Goal: Navigation & Orientation: Find specific page/section

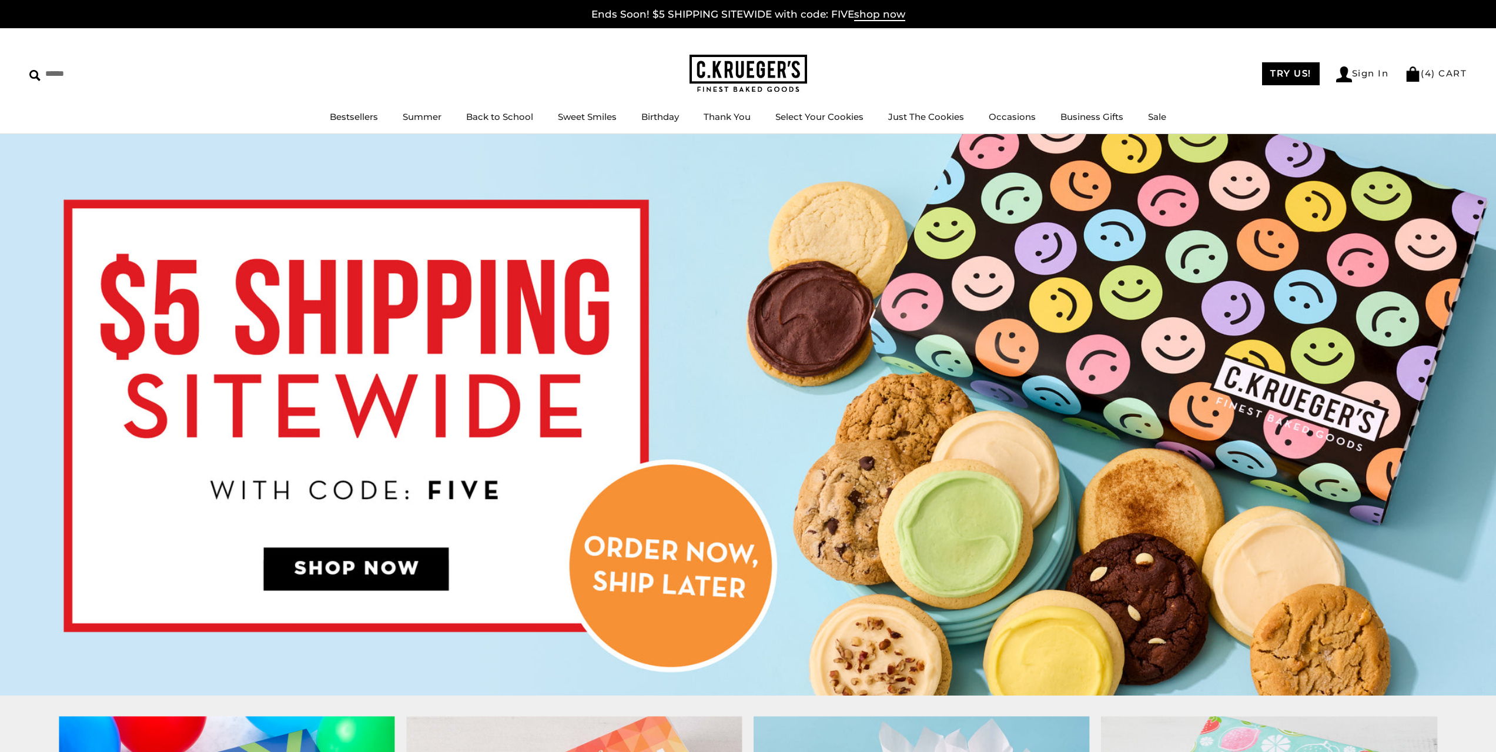
click at [734, 175] on img at bounding box center [748, 414] width 1496 height 561
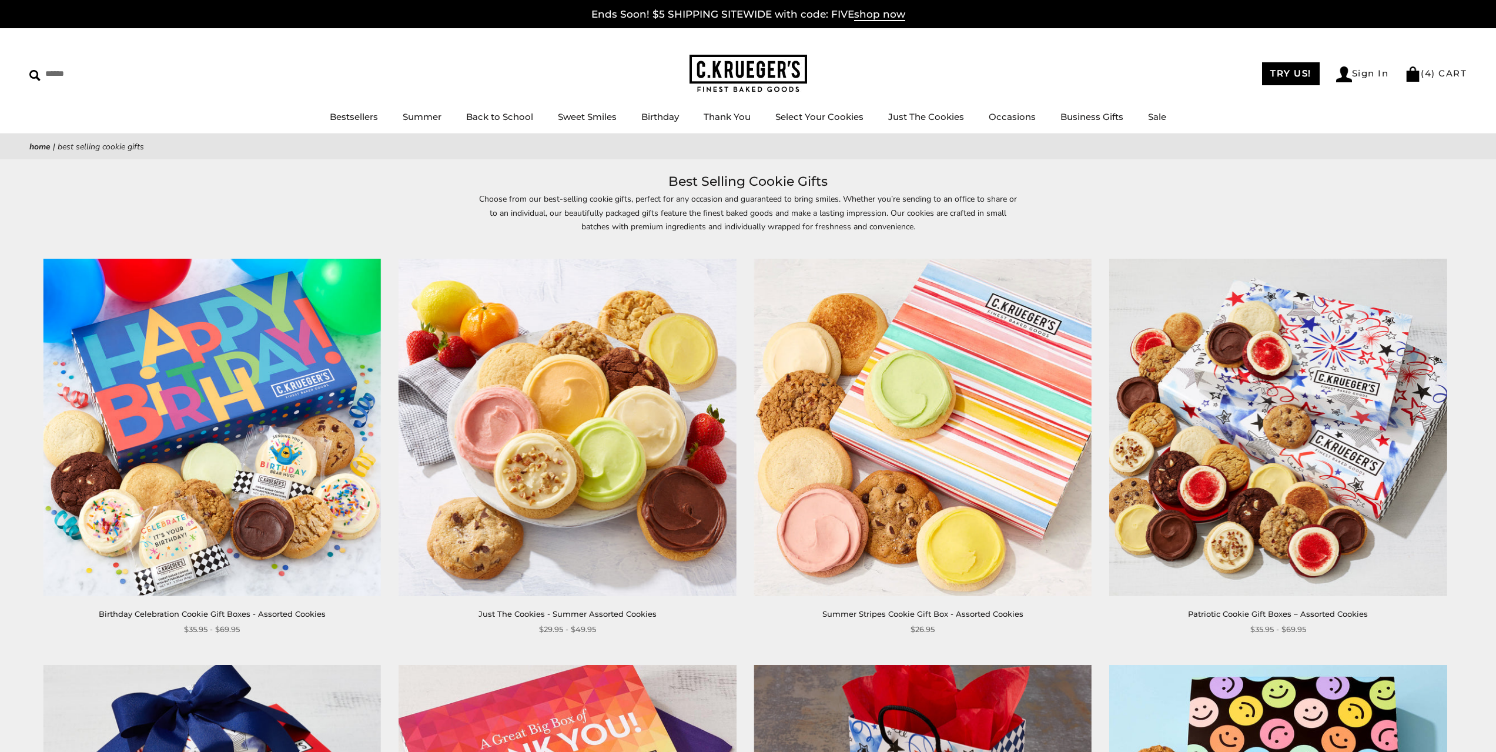
click at [712, 73] on img at bounding box center [748, 74] width 118 height 38
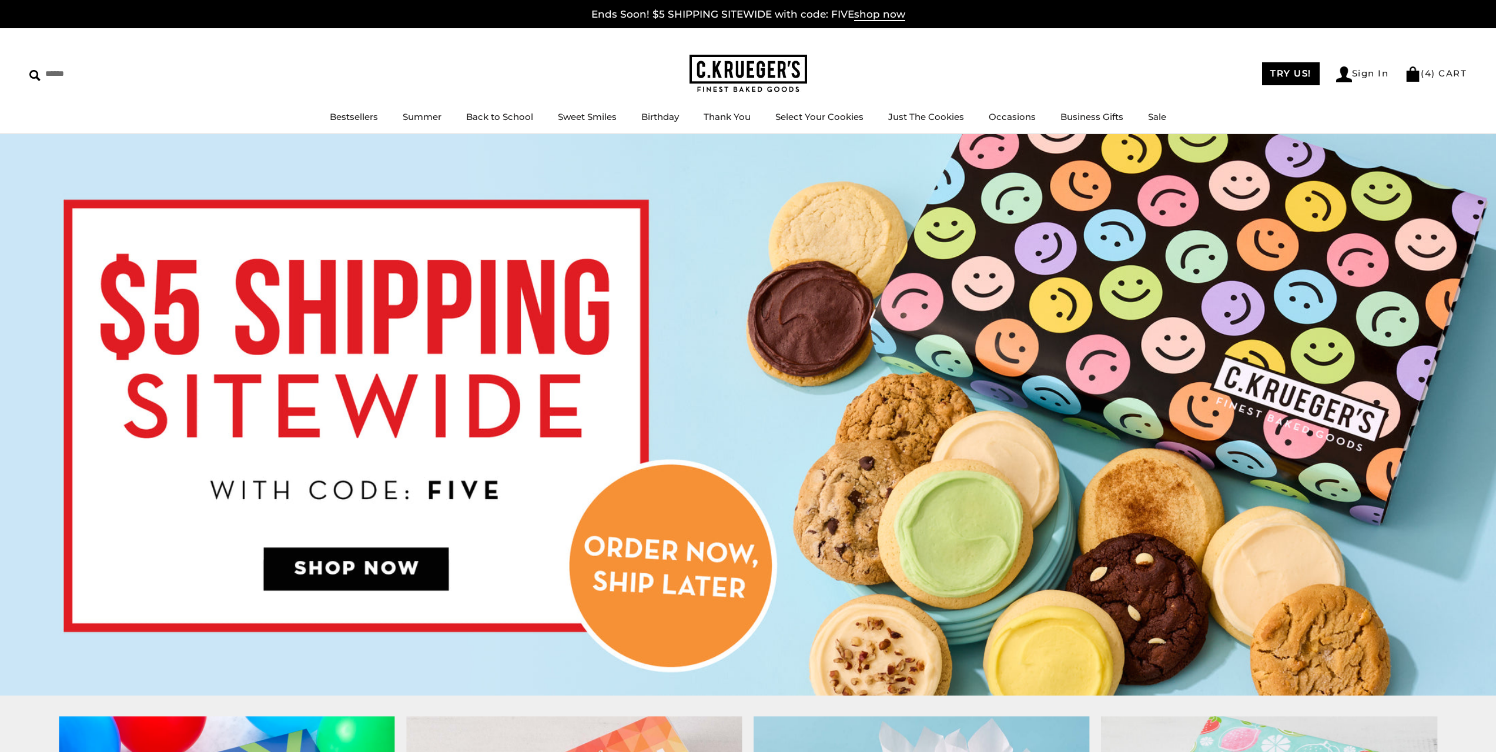
click at [707, 189] on img at bounding box center [748, 414] width 1496 height 561
click at [919, 48] on div "****** TRY US! Sign In ( 4 ) CART ( 4 ) CART Bestsellers Summer Summer Vibes Su…" at bounding box center [748, 81] width 1496 height 106
drag, startPoint x: 885, startPoint y: 72, endPoint x: 896, endPoint y: 72, distance: 10.6
click at [885, 72] on div "TRY US! Sign In ( 4 ) CART ( 4 ) CART" at bounding box center [1137, 73] width 660 height 17
click at [575, 68] on div "******" at bounding box center [359, 74] width 660 height 19
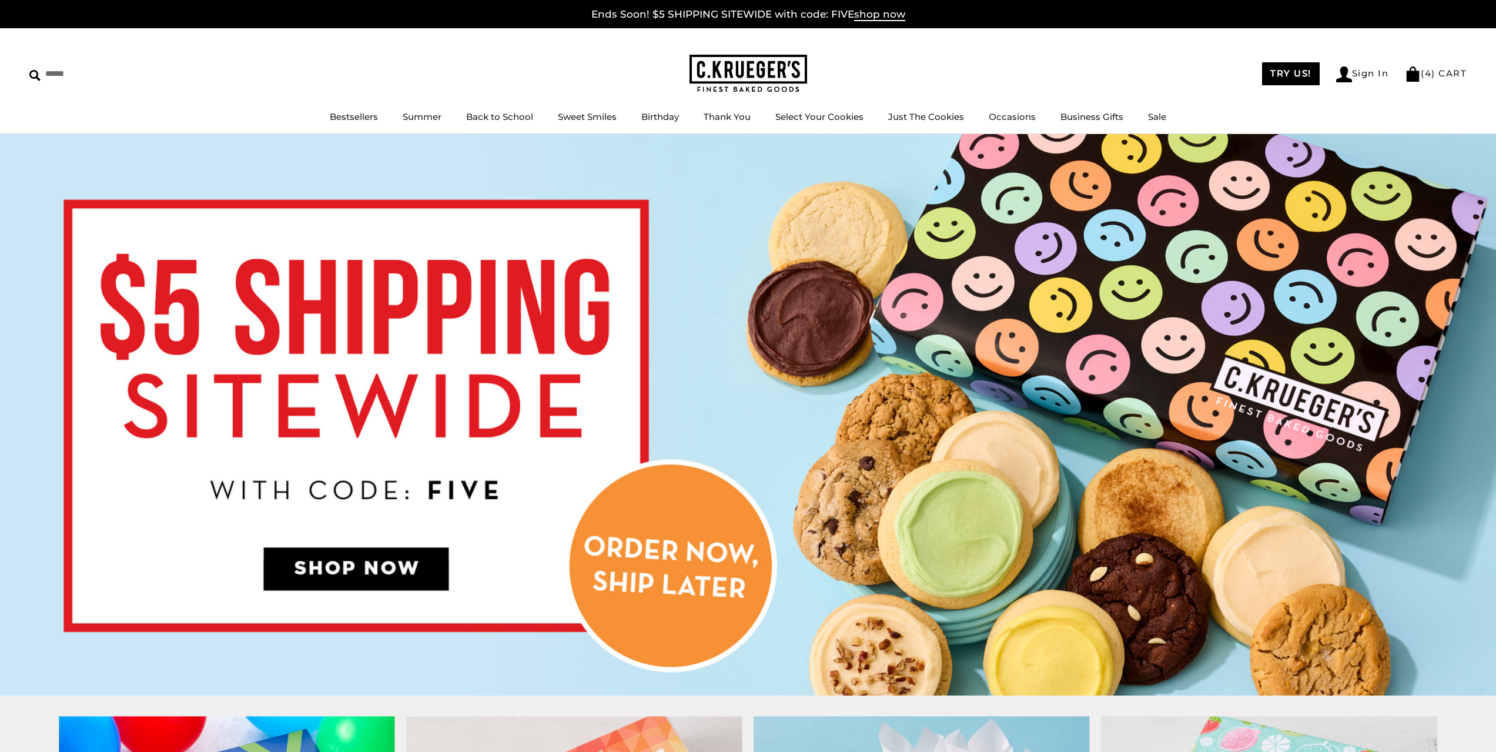
click at [876, 65] on div "TRY US! Sign In ( 4 ) CART ( 4 ) CART" at bounding box center [1137, 73] width 660 height 17
click at [607, 70] on div "******" at bounding box center [359, 74] width 660 height 19
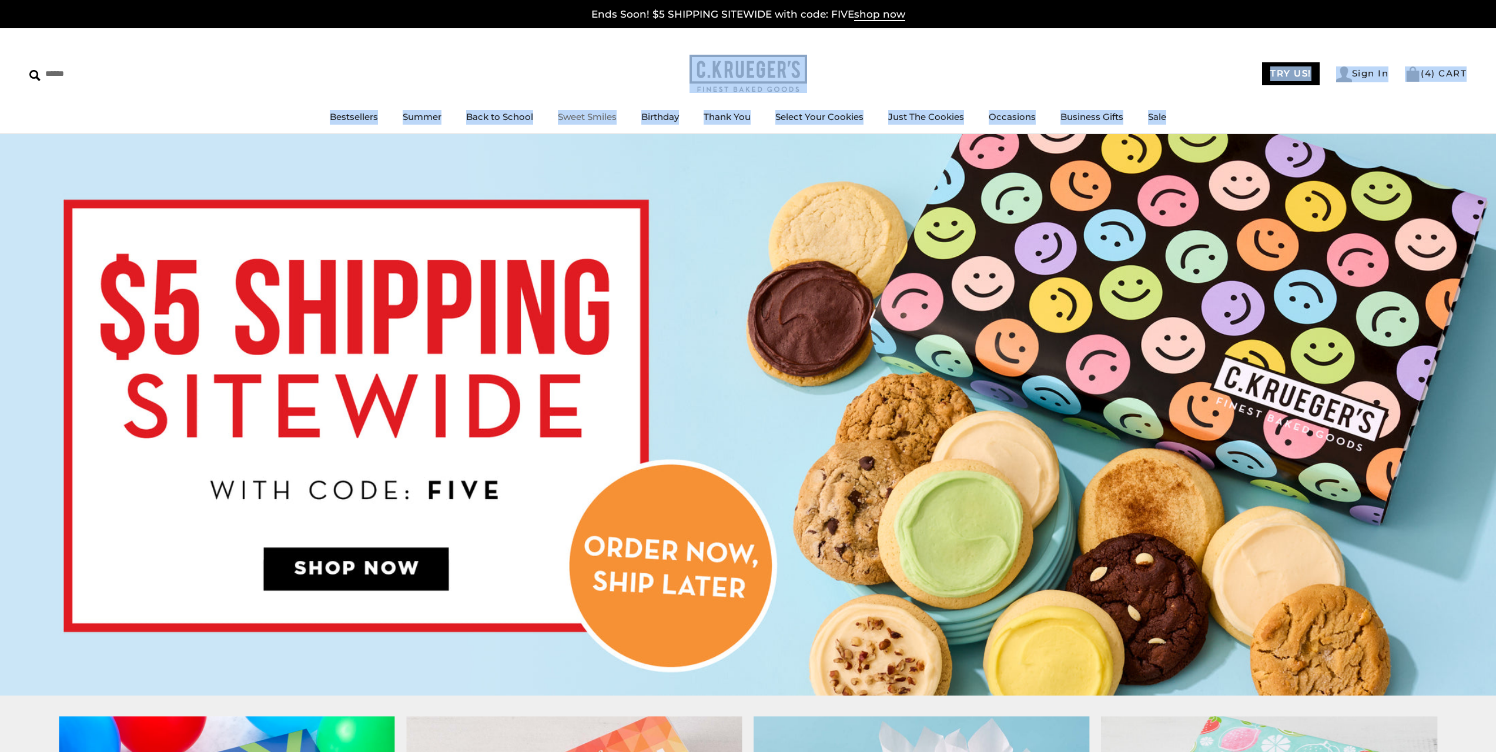
drag, startPoint x: 595, startPoint y: 79, endPoint x: 632, endPoint y: 149, distance: 78.9
click at [615, 73] on div "******" at bounding box center [359, 74] width 660 height 19
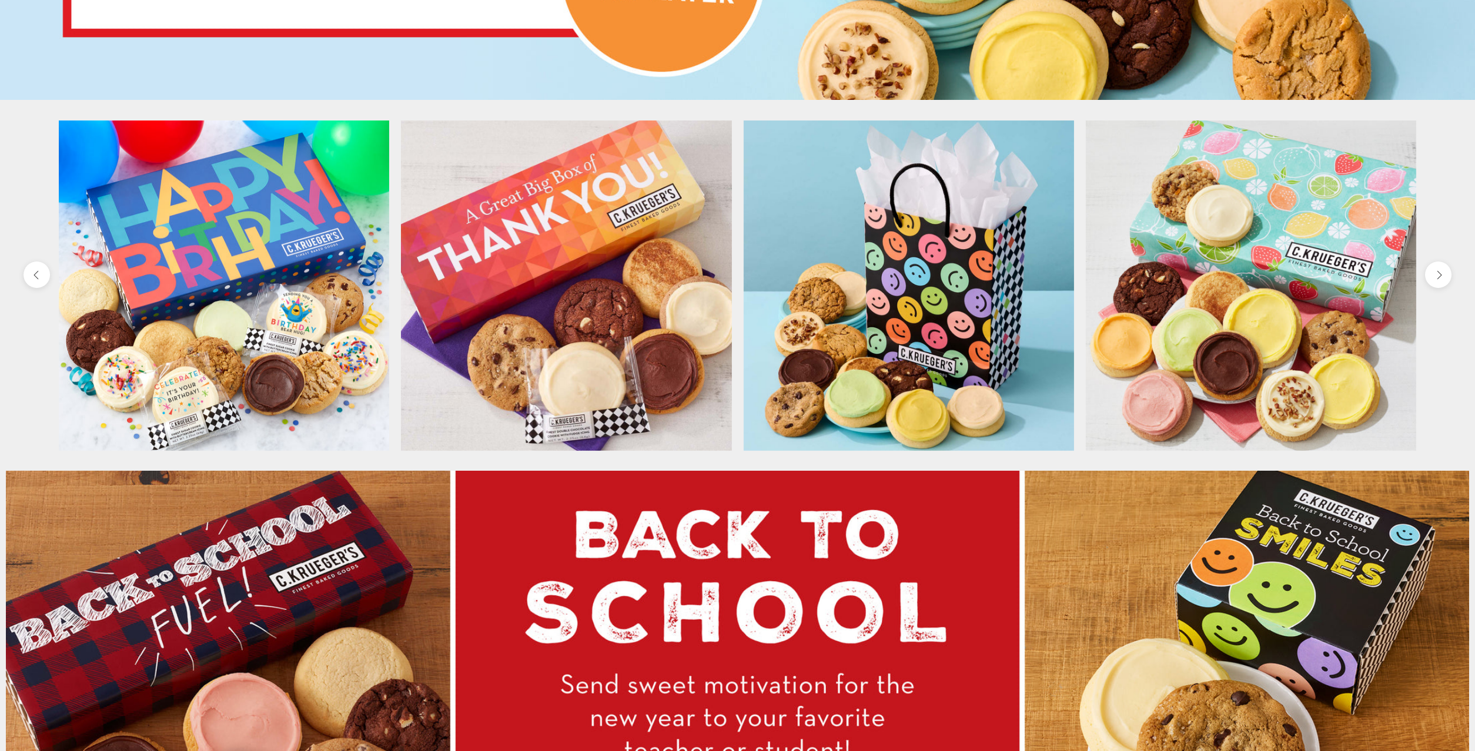
scroll to position [882, 0]
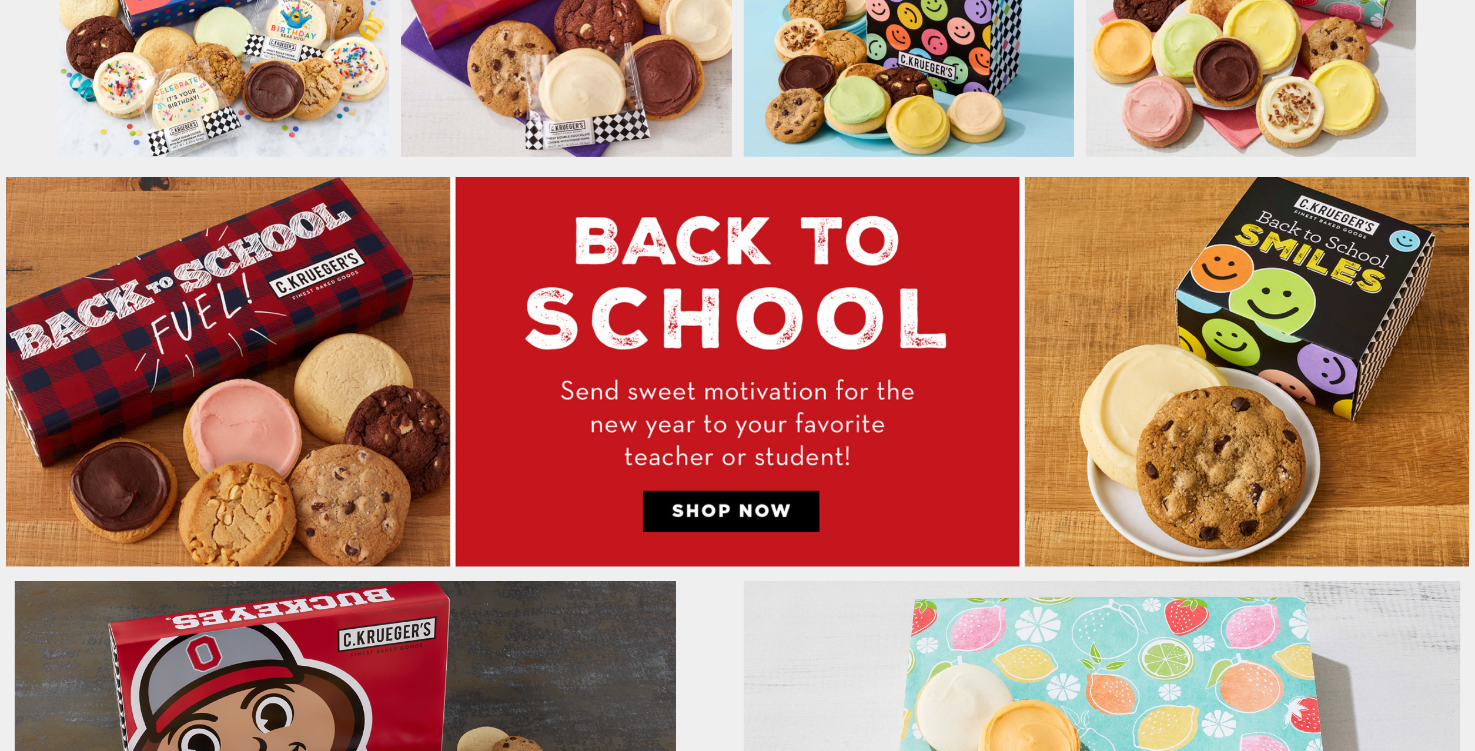
click at [323, 334] on img at bounding box center [737, 372] width 1463 height 390
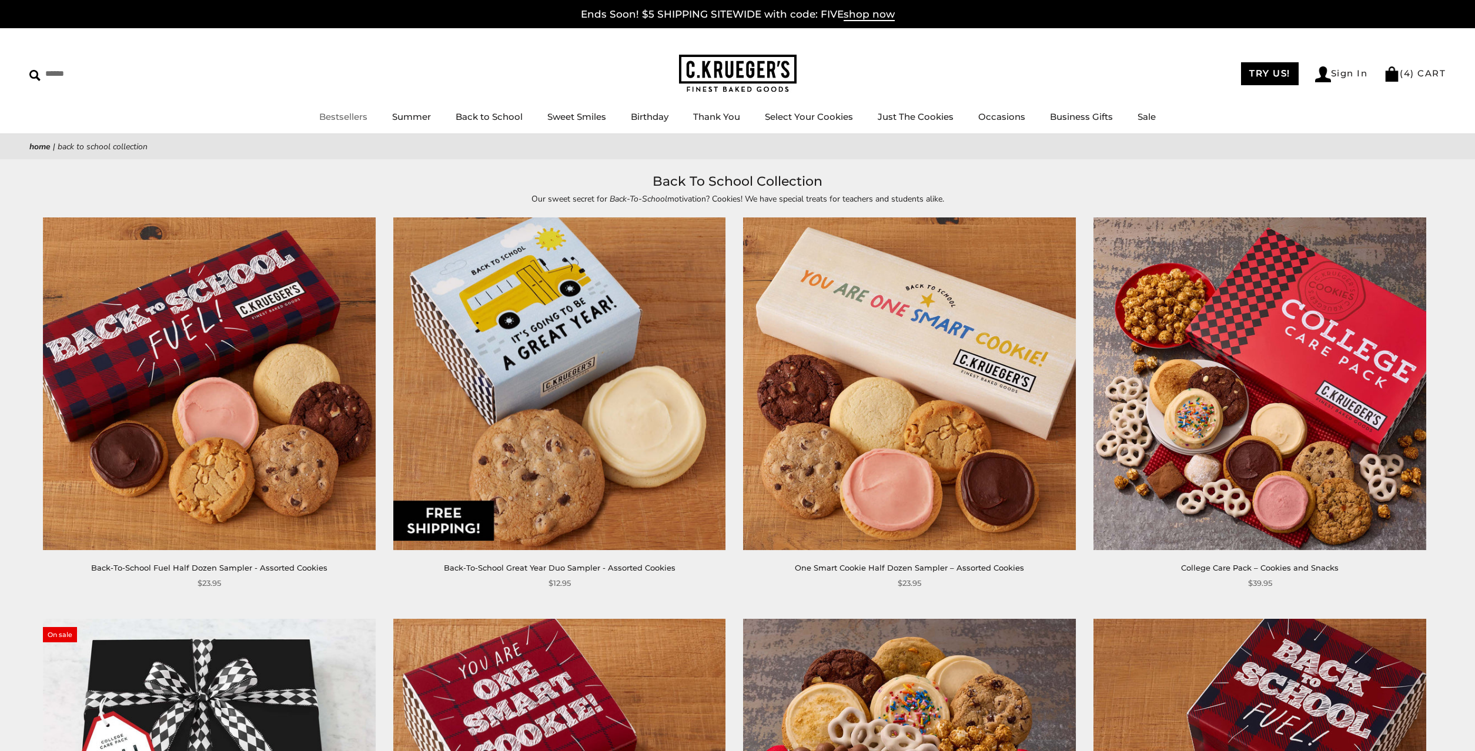
click at [346, 113] on link "Bestsellers" at bounding box center [343, 116] width 48 height 11
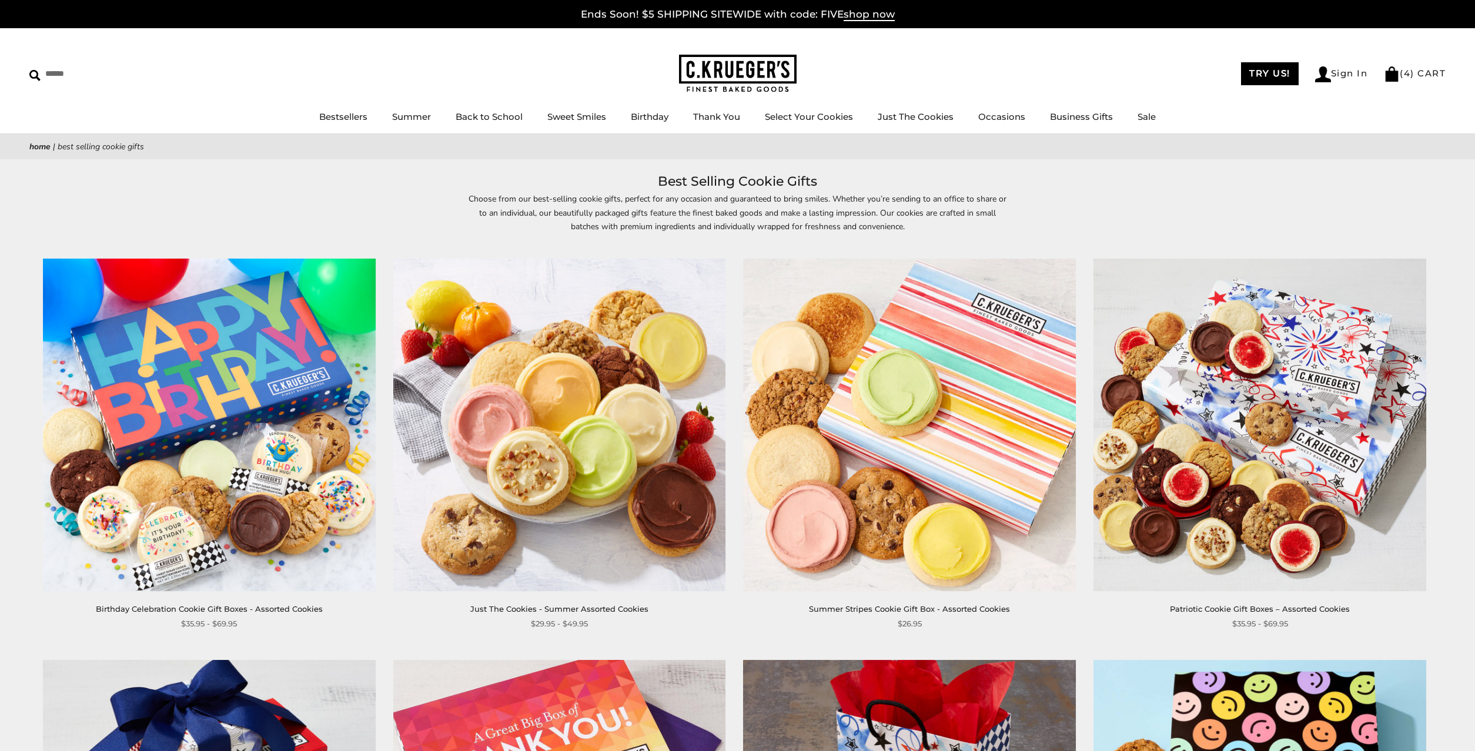
click at [767, 71] on img at bounding box center [738, 74] width 118 height 38
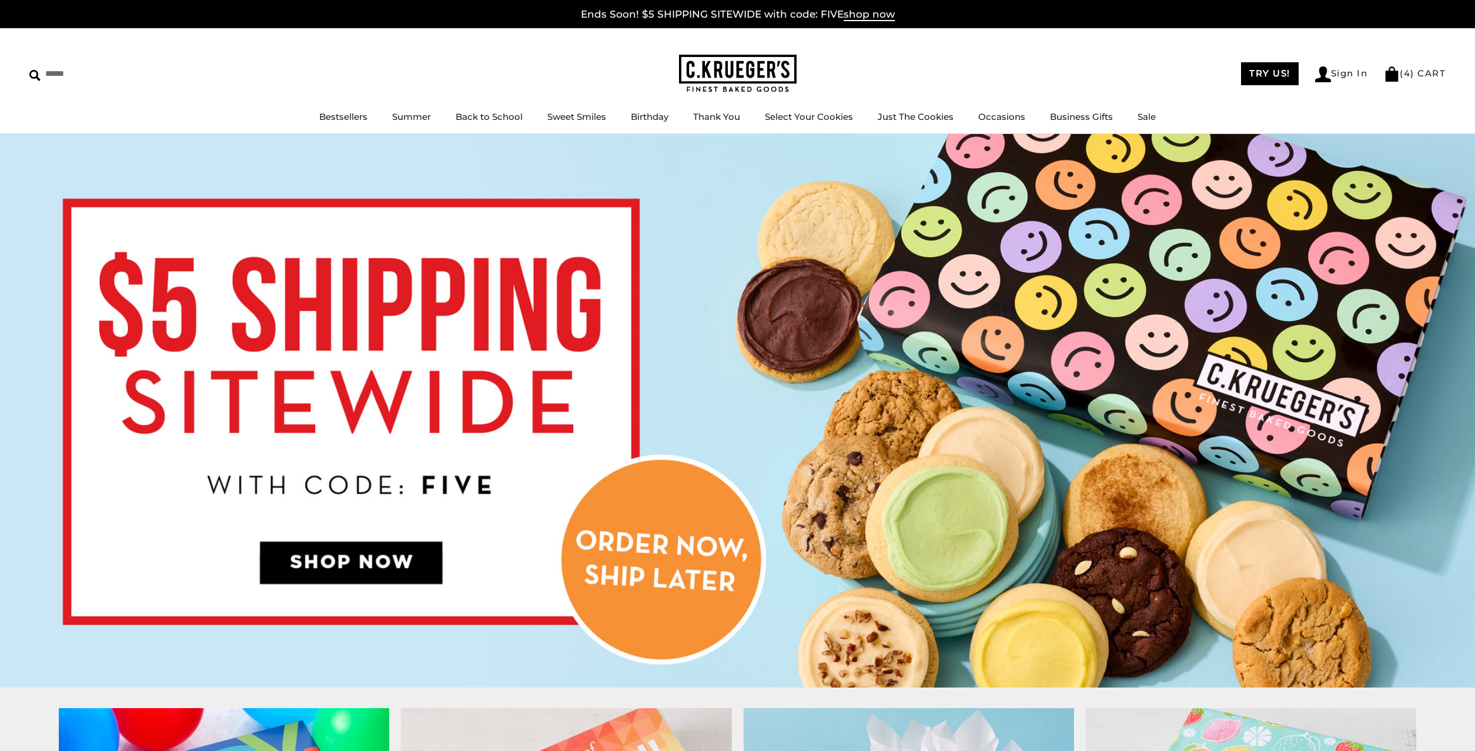
click at [931, 495] on img at bounding box center [737, 411] width 1475 height 554
click at [348, 112] on link "Bestsellers" at bounding box center [343, 116] width 48 height 11
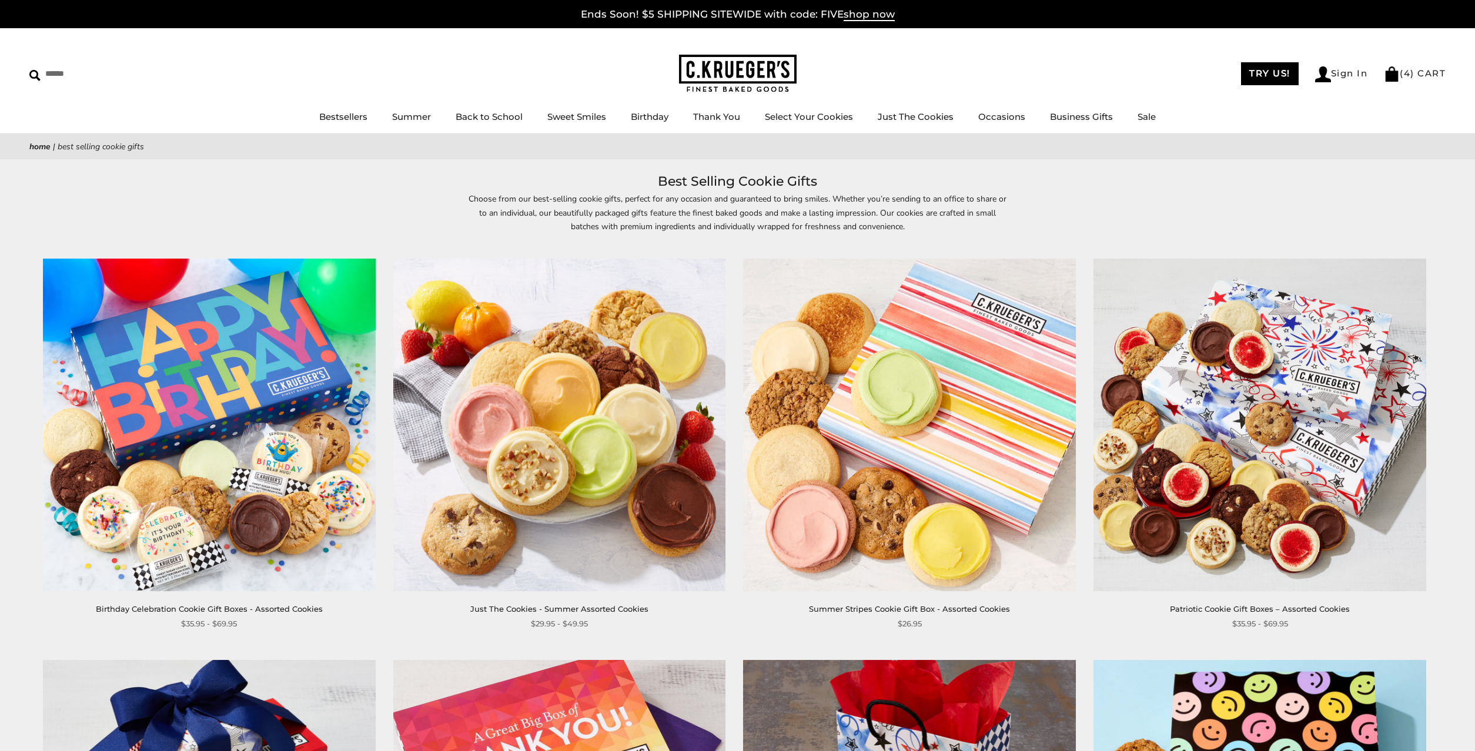
click at [712, 68] on img at bounding box center [738, 74] width 118 height 38
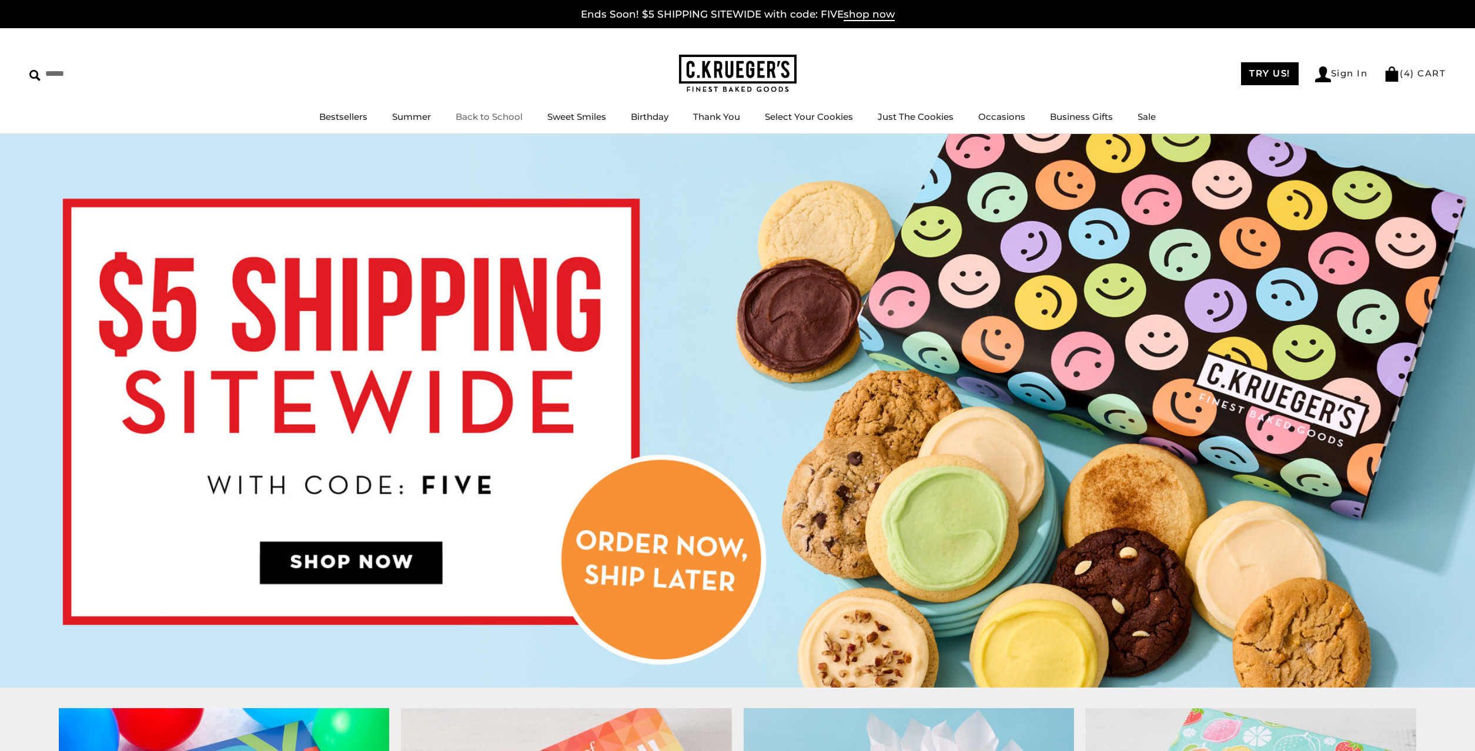
click at [485, 122] on link "Back to School" at bounding box center [488, 116] width 67 height 11
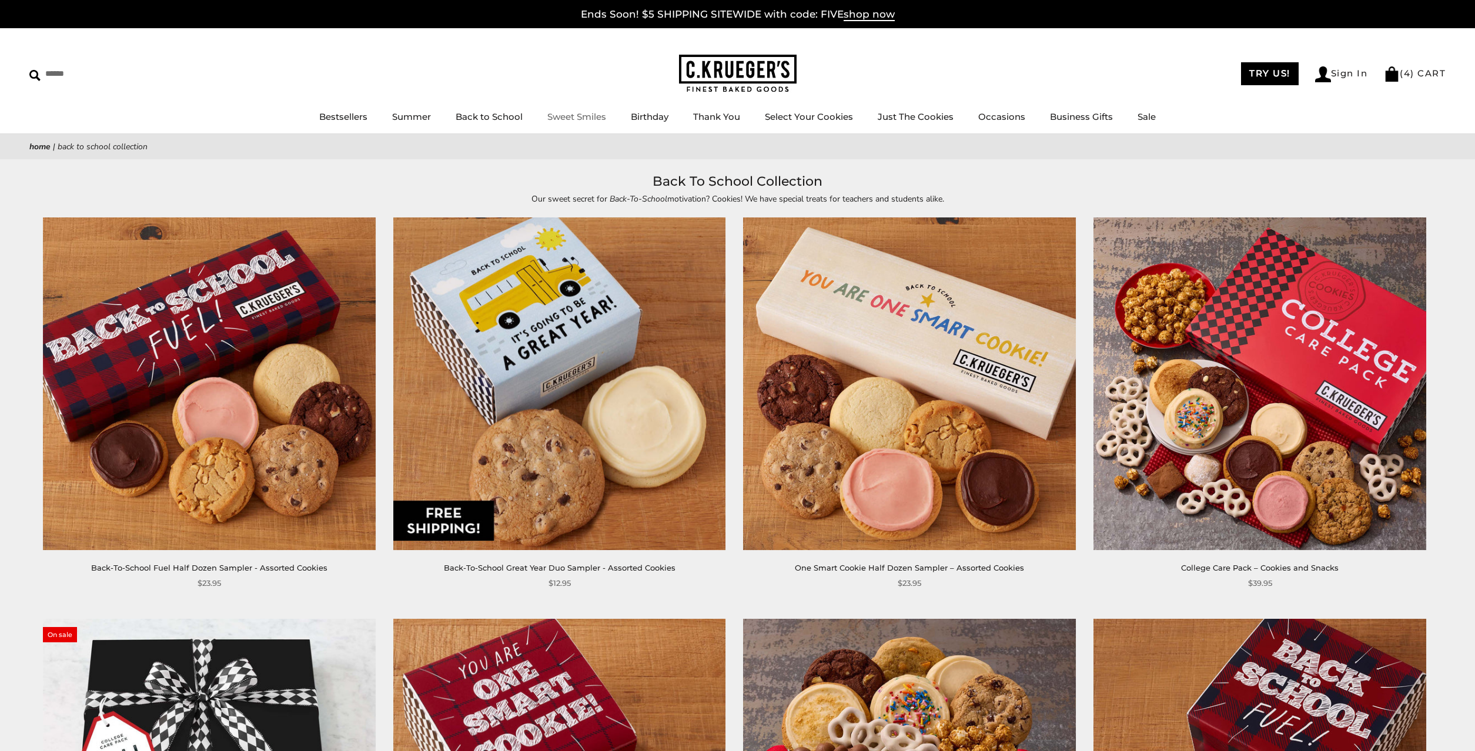
click at [581, 109] on ul "Bestsellers Summer Summer Vibes Summer Garden Hello Sunshine Patriotic Back to …" at bounding box center [737, 122] width 1475 height 26
click at [588, 115] on link "Sweet Smiles" at bounding box center [576, 116] width 59 height 11
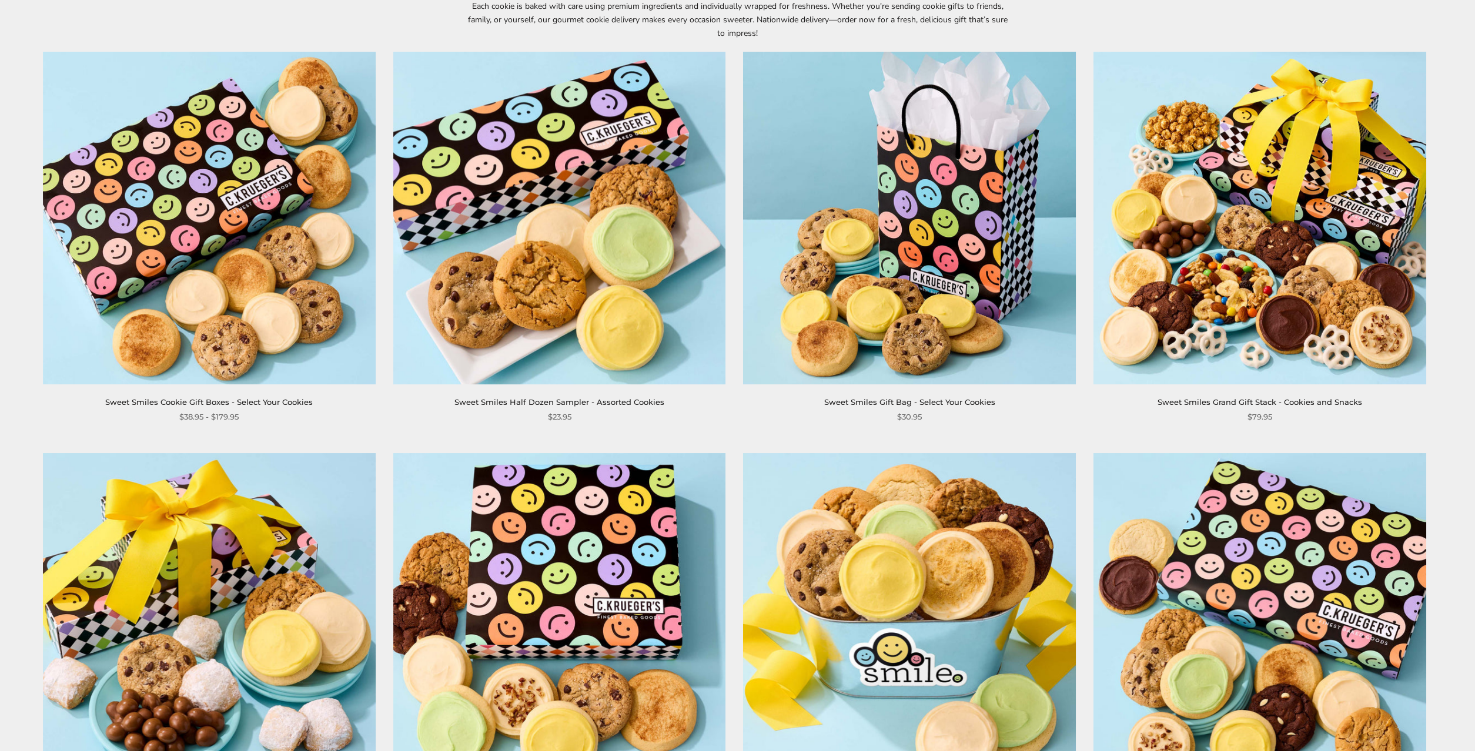
scroll to position [98, 0]
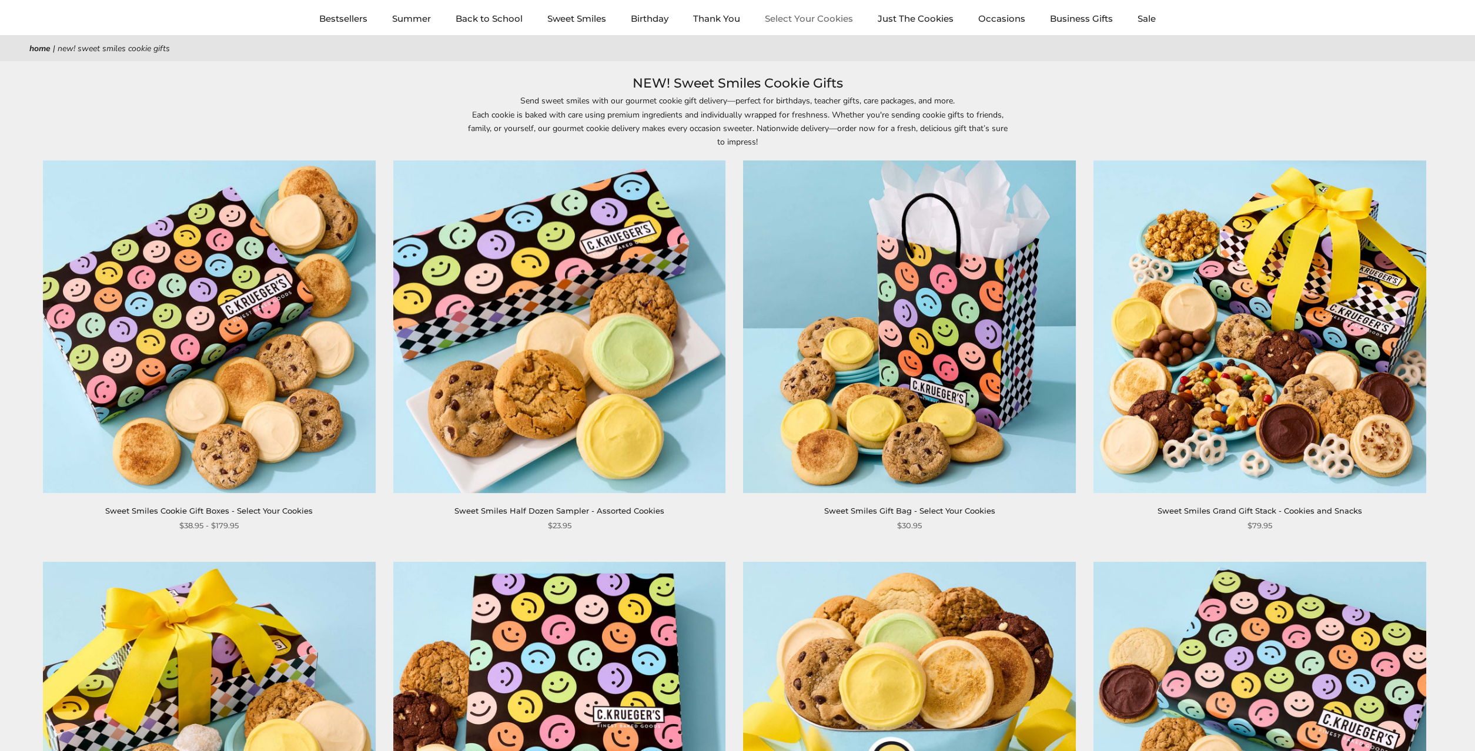
click at [817, 20] on link "Select Your Cookies" at bounding box center [809, 18] width 88 height 11
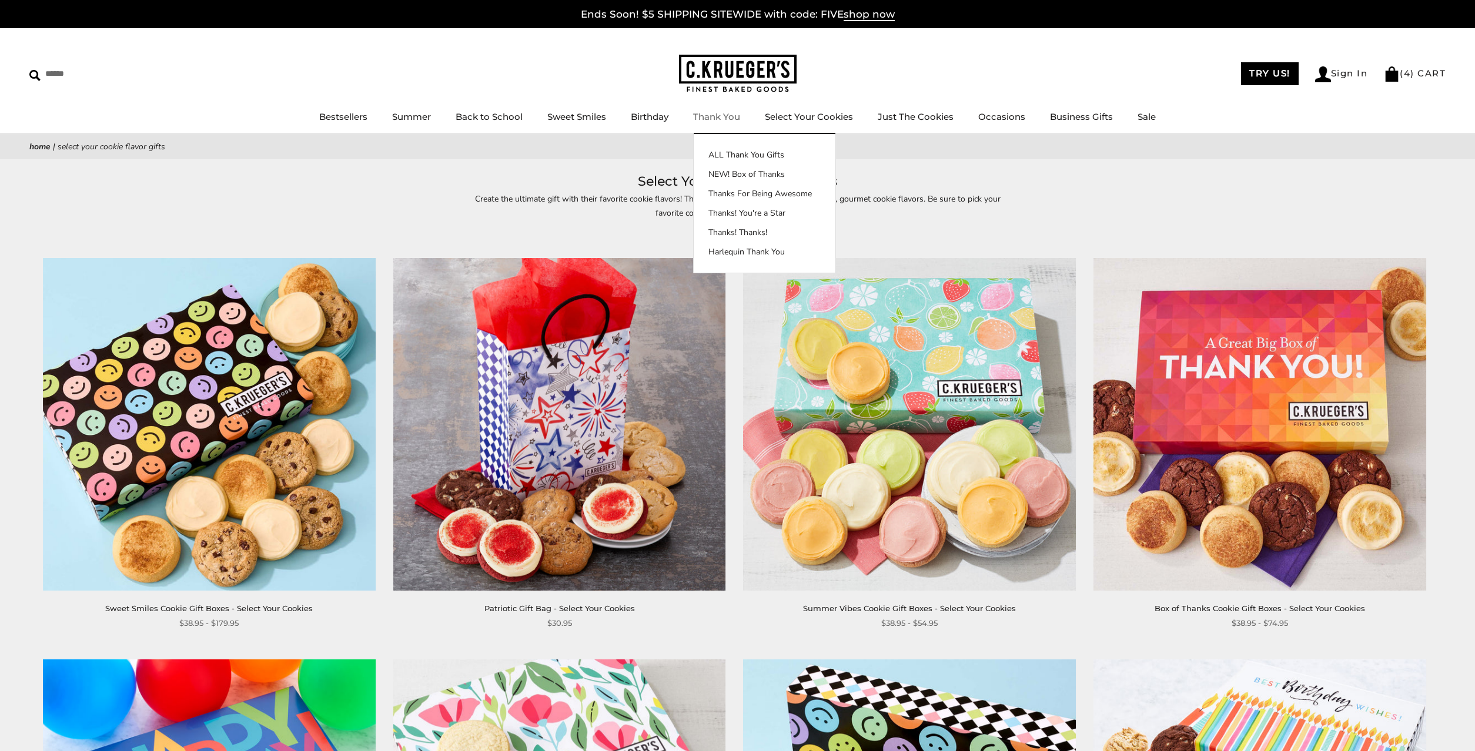
click at [709, 112] on link "Thank You" at bounding box center [716, 116] width 47 height 11
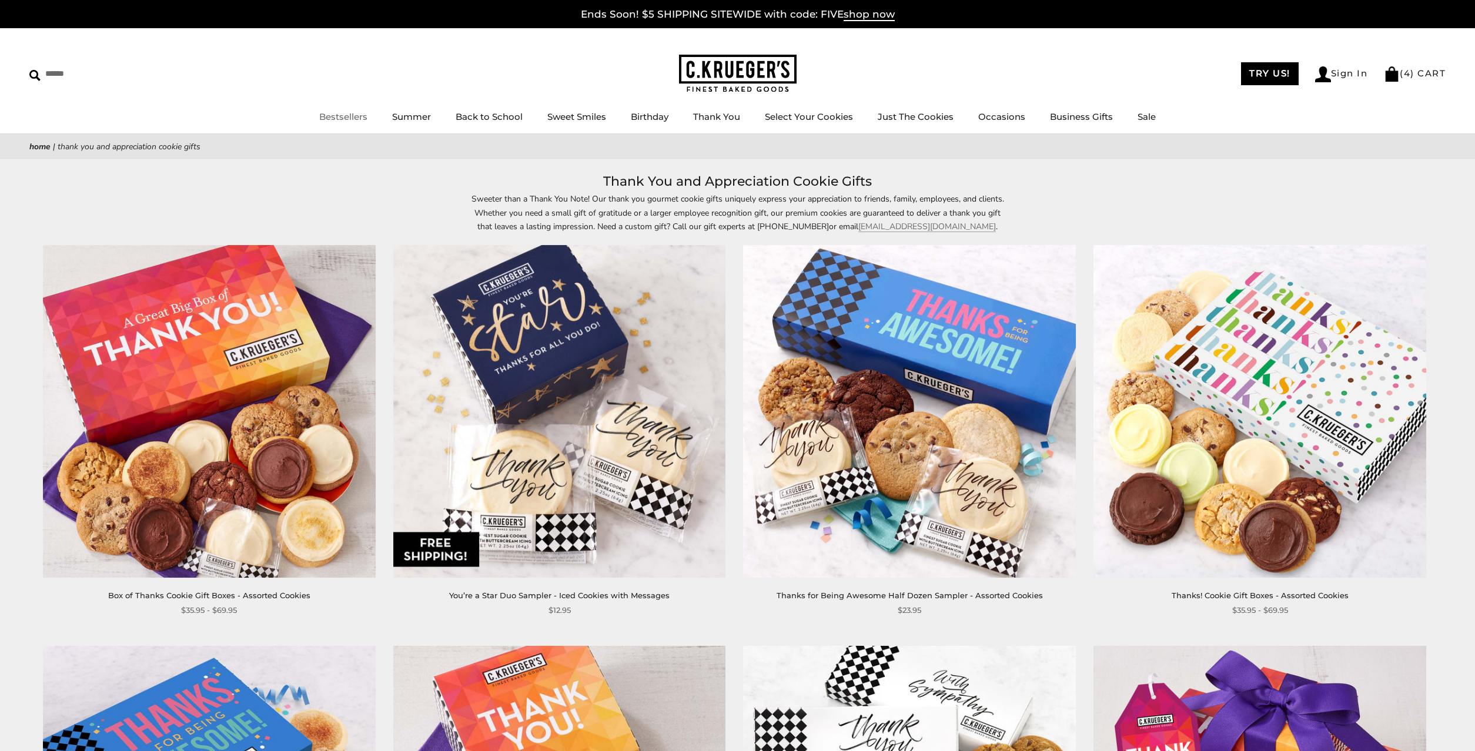
click at [335, 111] on link "Bestsellers" at bounding box center [343, 116] width 48 height 11
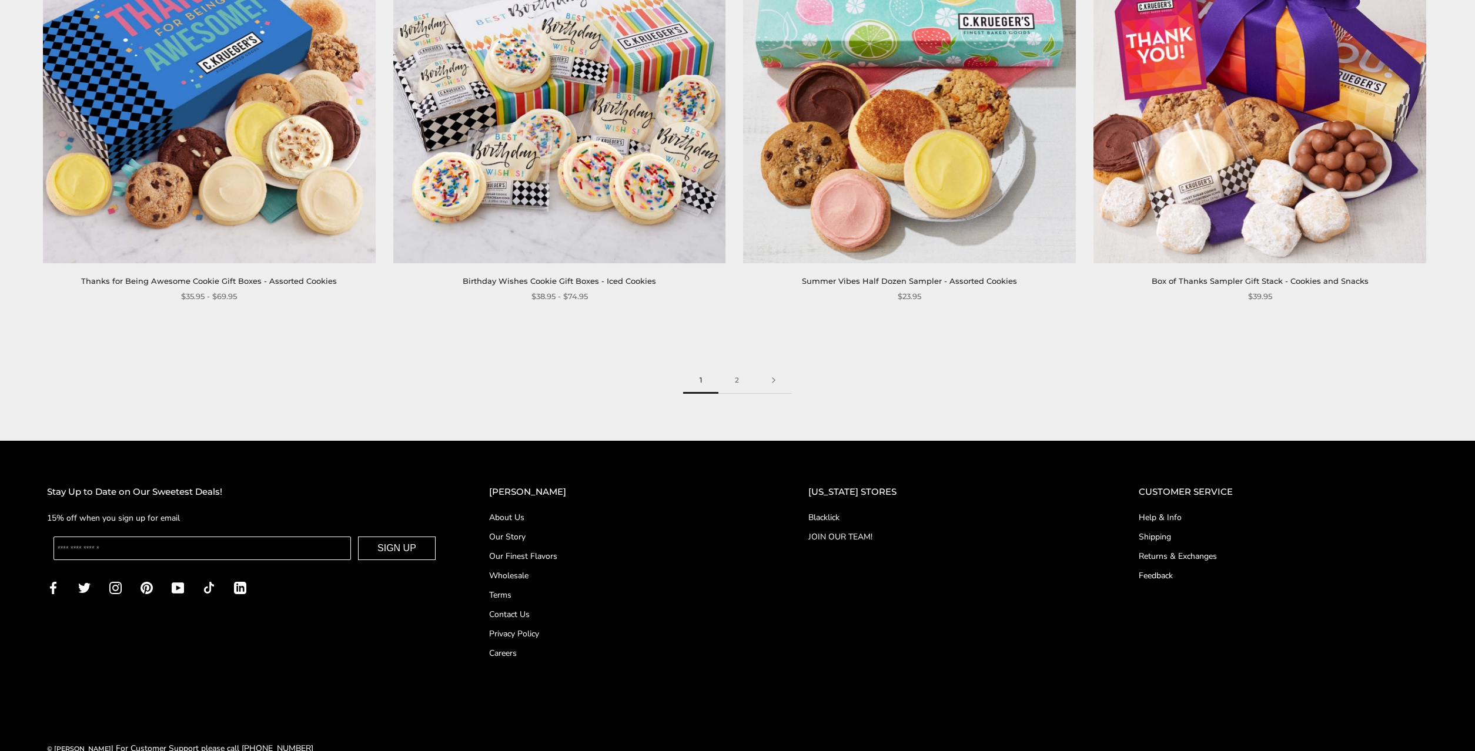
scroll to position [2363, 0]
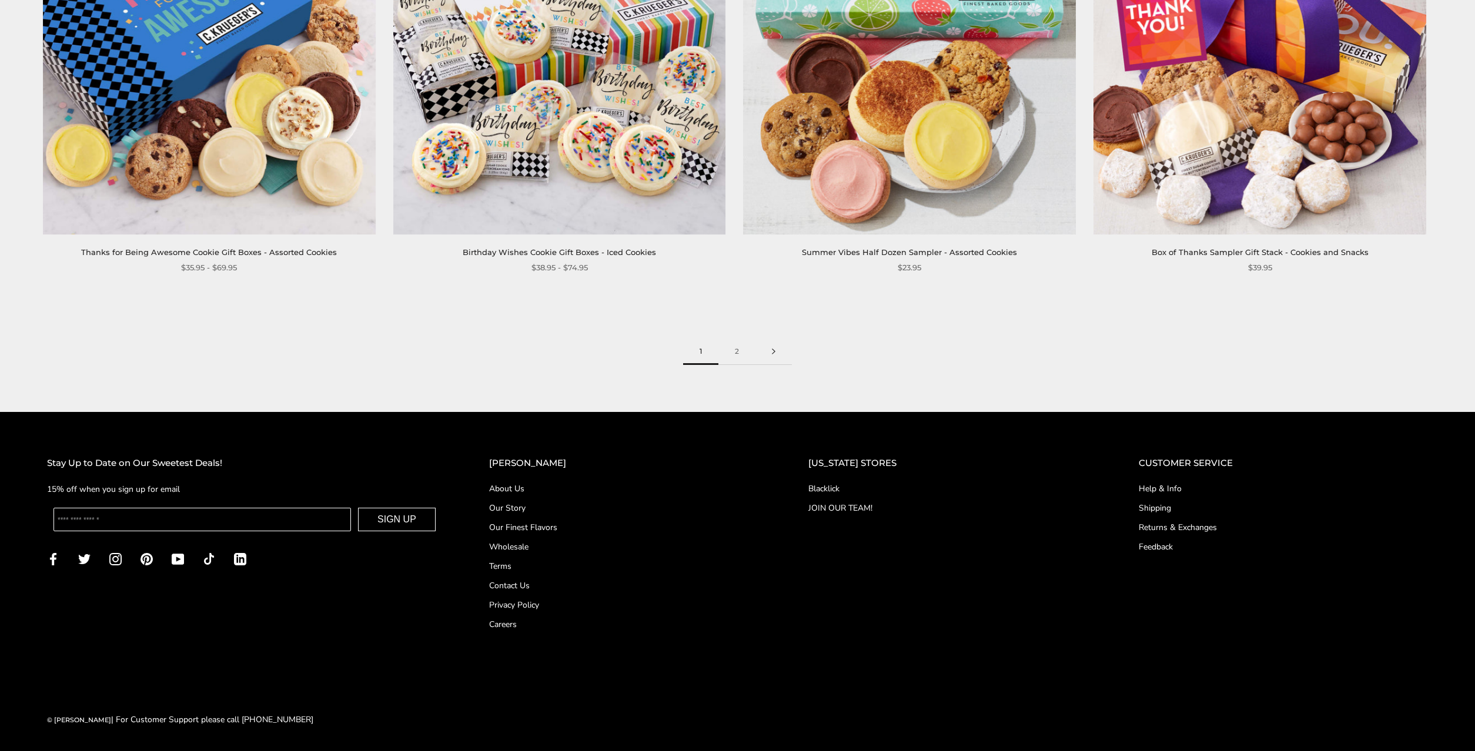
click at [770, 350] on link at bounding box center [773, 352] width 36 height 26
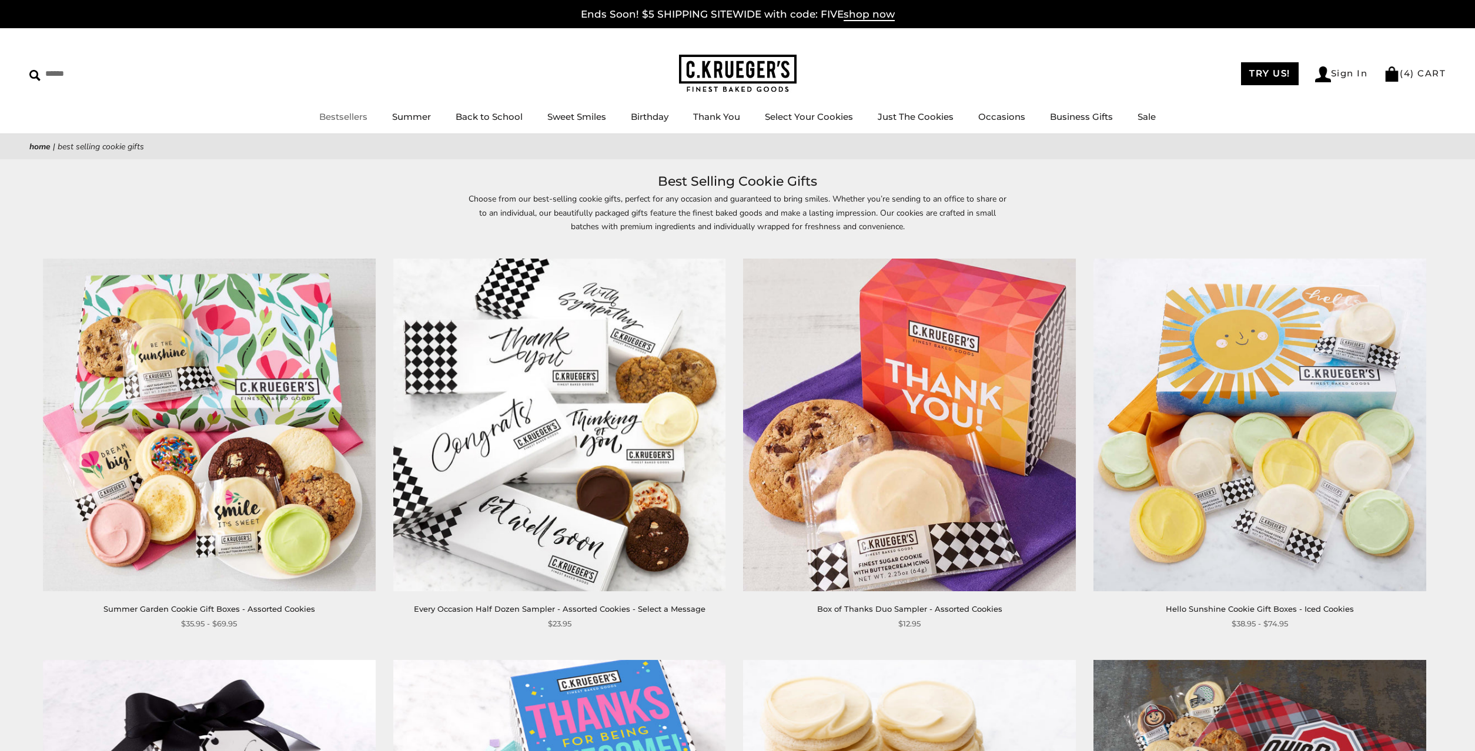
click at [346, 116] on link "Bestsellers" at bounding box center [343, 116] width 48 height 11
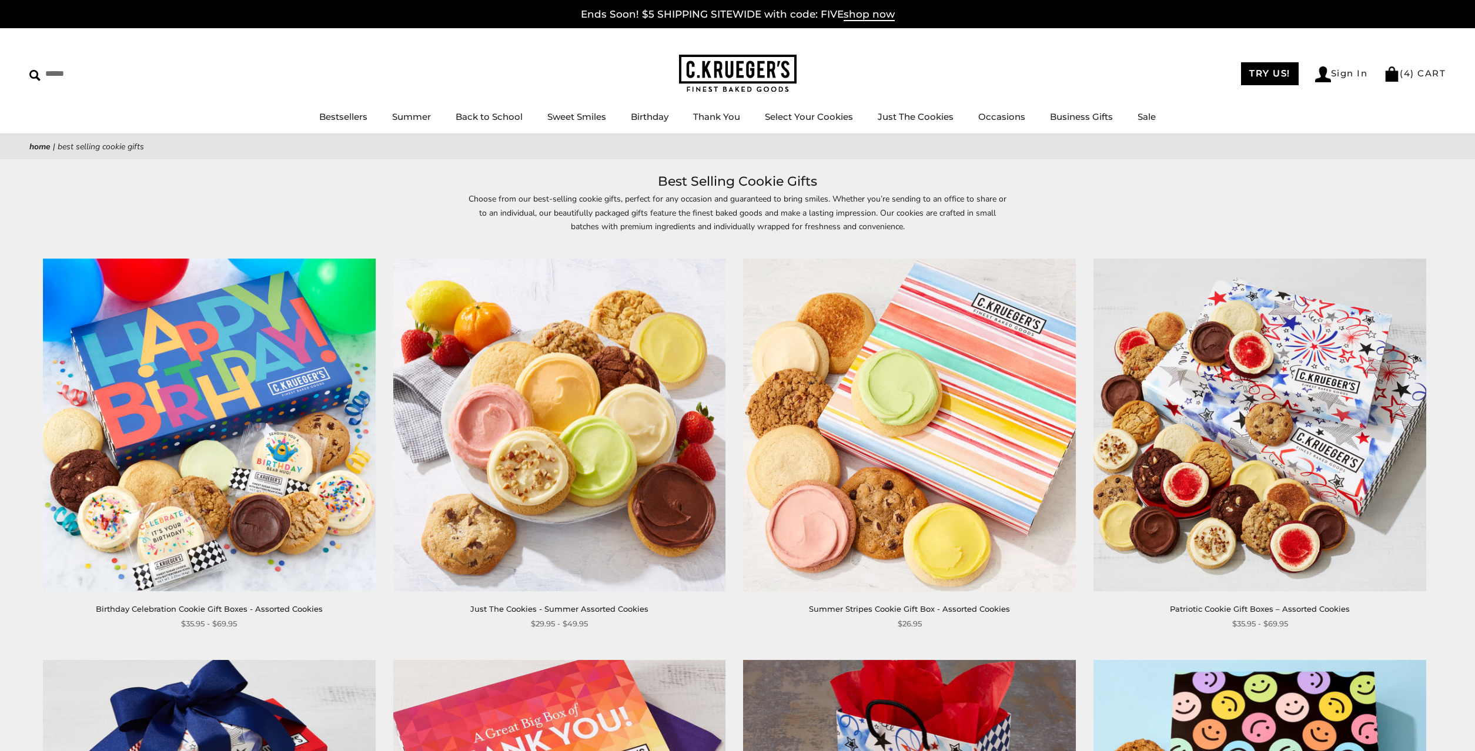
click at [731, 68] on img at bounding box center [738, 74] width 118 height 38
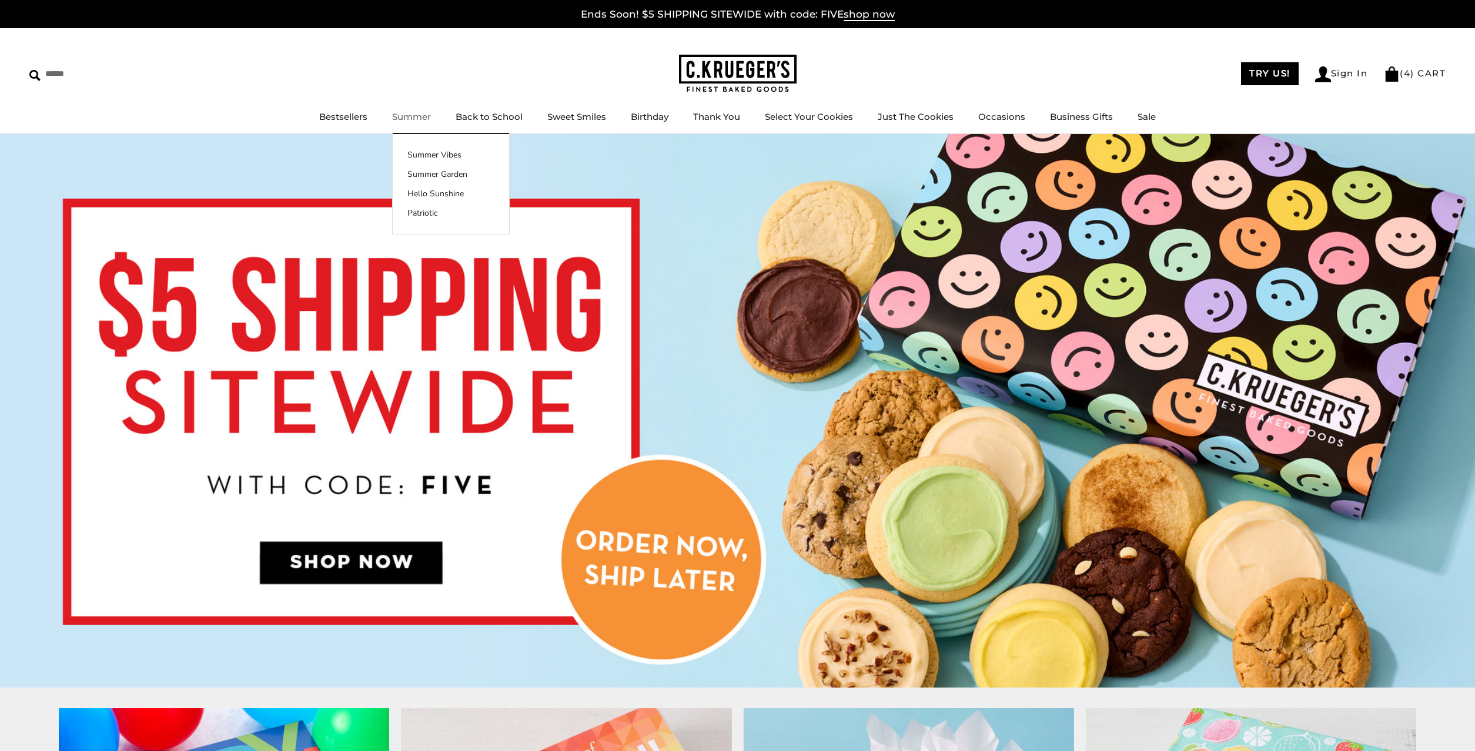
click at [422, 116] on link "Summer" at bounding box center [411, 116] width 39 height 11
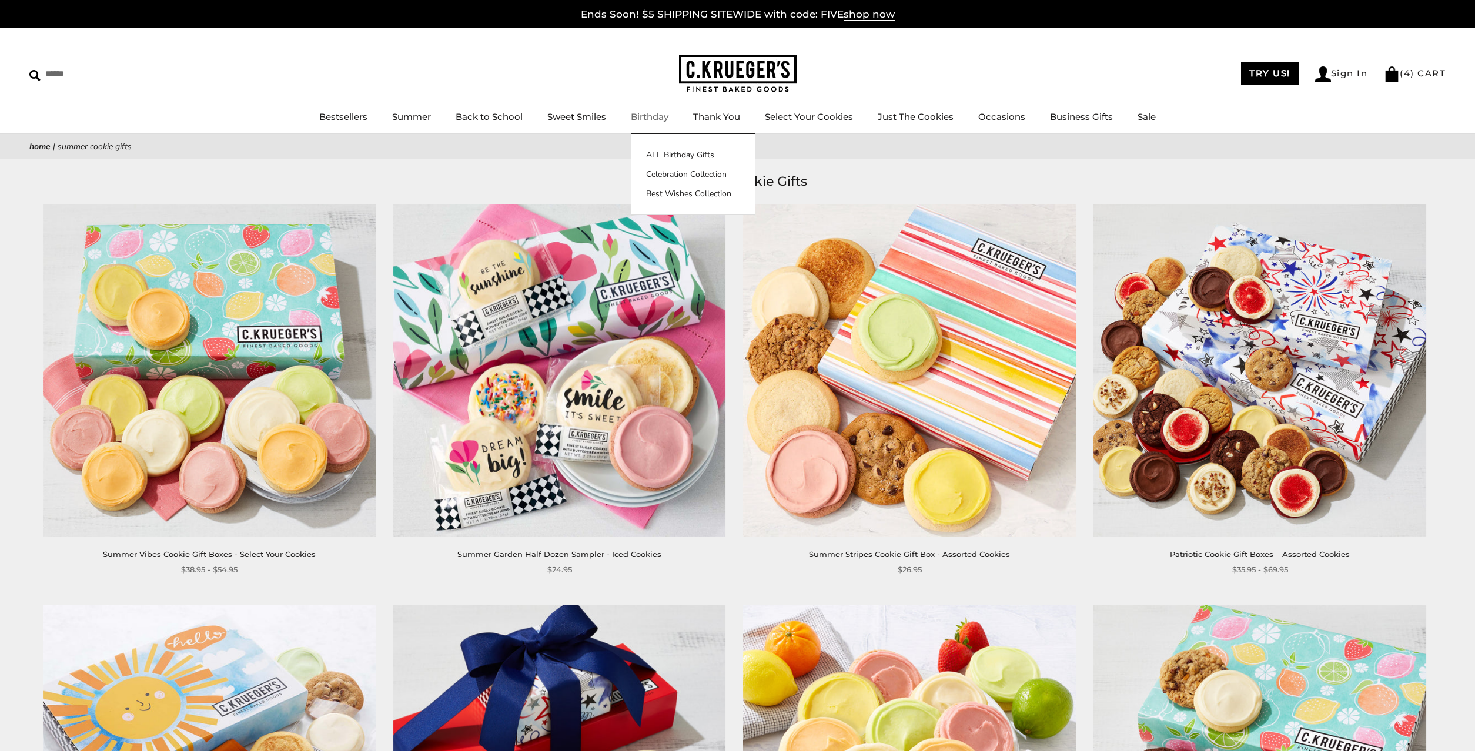
click at [648, 114] on link "Birthday" at bounding box center [650, 116] width 38 height 11
